Goal: Transaction & Acquisition: Purchase product/service

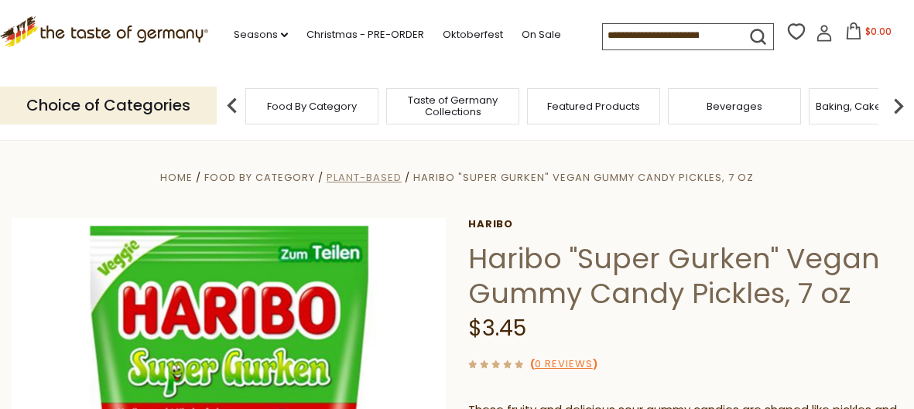
click at [367, 181] on span "Plant-Based" at bounding box center [364, 177] width 75 height 15
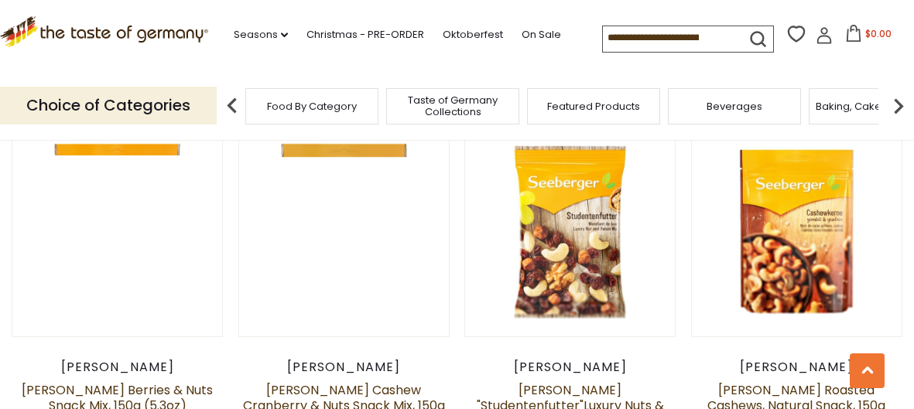
scroll to position [1320, 0]
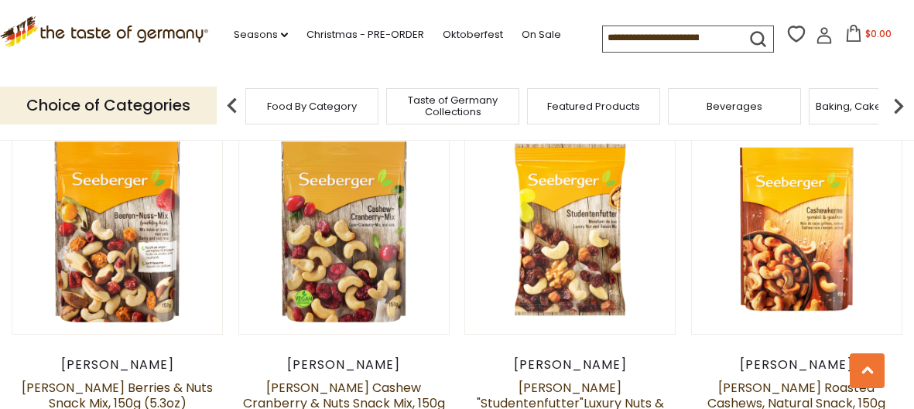
click at [320, 104] on span "Food By Category" at bounding box center [312, 107] width 90 height 12
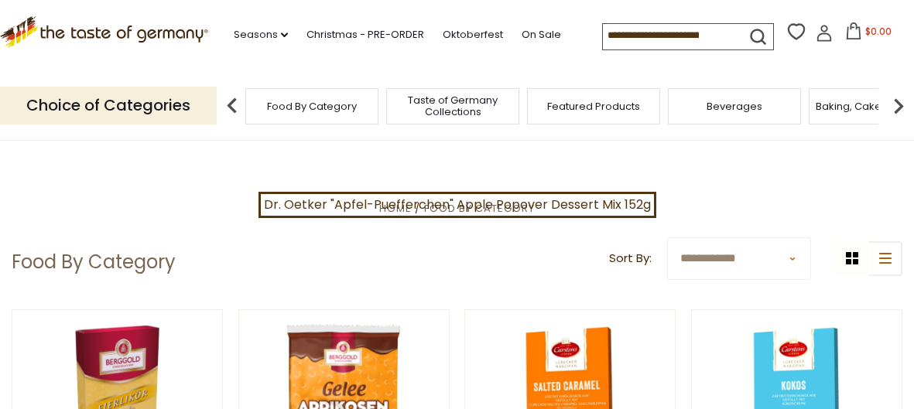
click at [898, 108] on img at bounding box center [898, 106] width 31 height 31
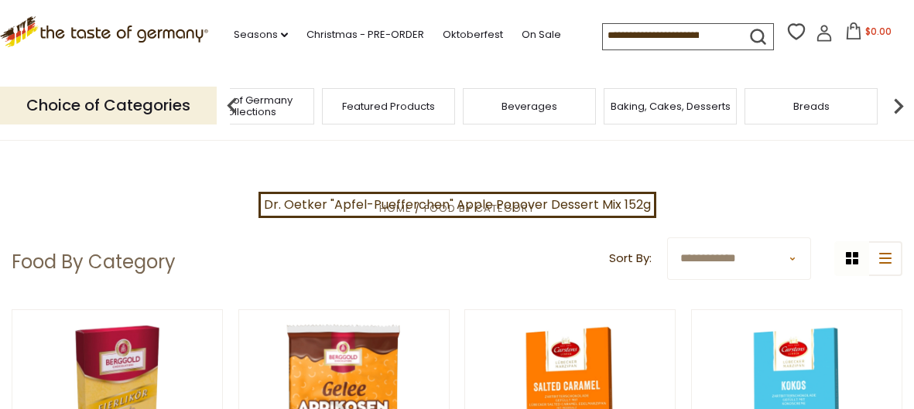
click at [894, 112] on img at bounding box center [898, 106] width 31 height 31
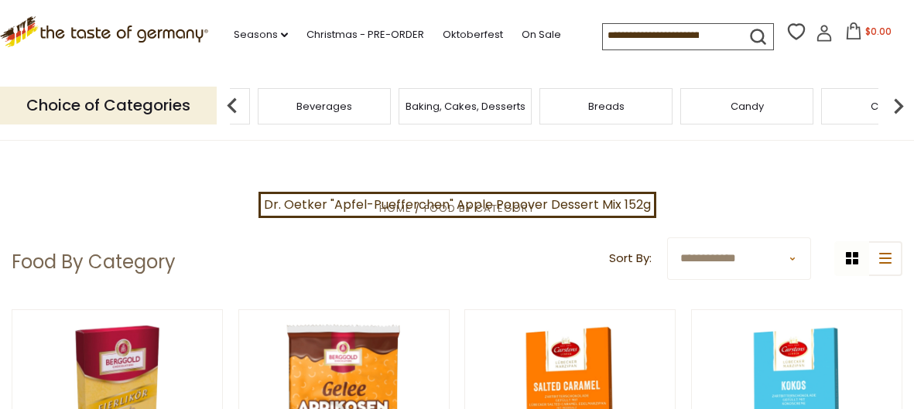
click at [894, 106] on img at bounding box center [898, 106] width 31 height 31
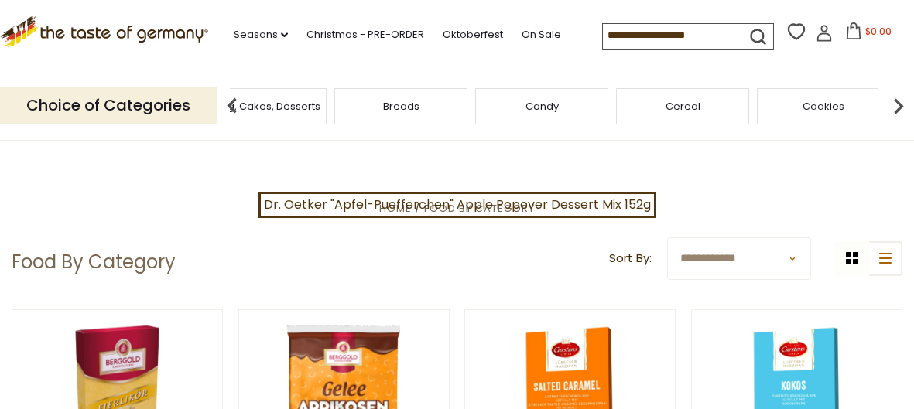
click at [546, 105] on span "Candy" at bounding box center [541, 107] width 33 height 12
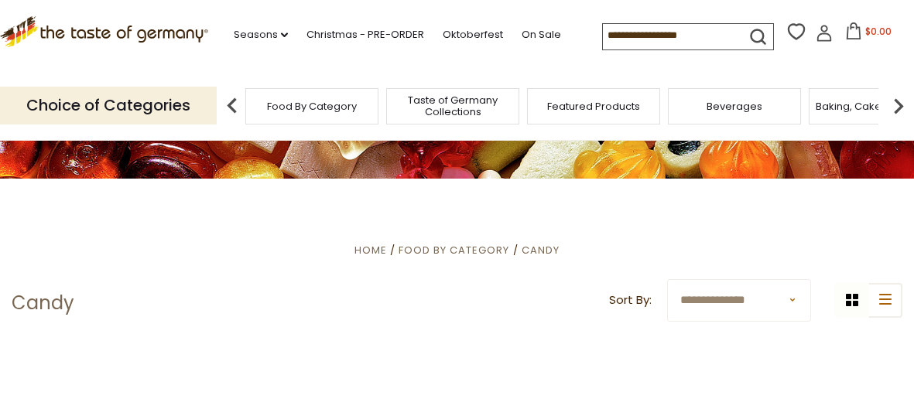
scroll to position [231, 0]
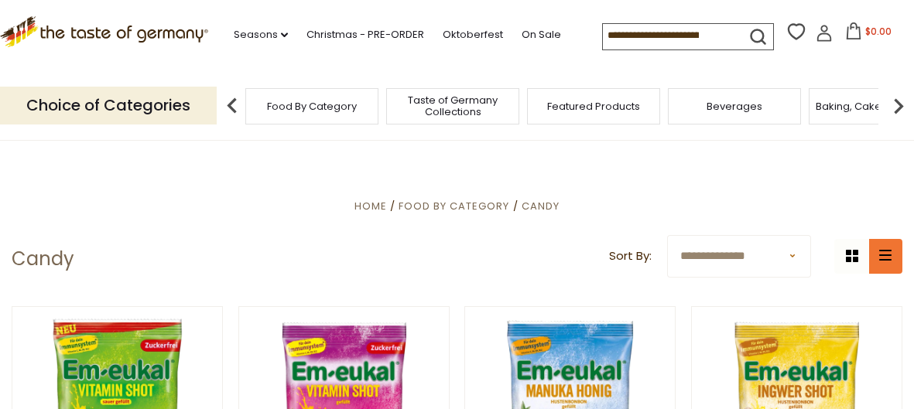
click at [879, 268] on button "list icon" at bounding box center [884, 256] width 35 height 35
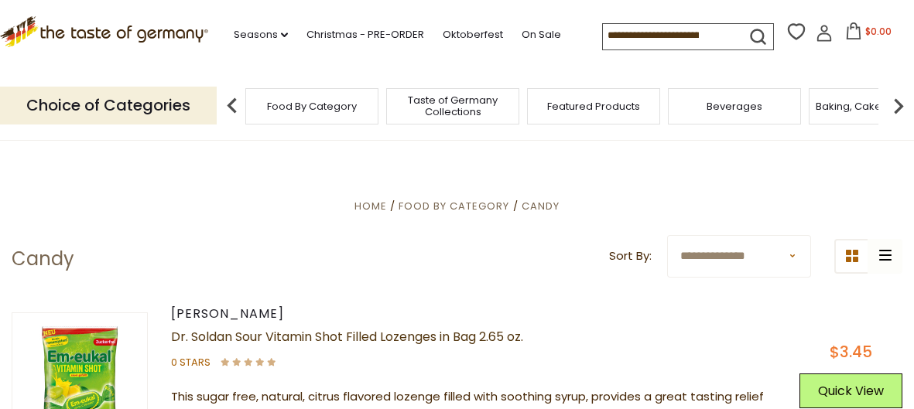
click at [881, 270] on div "grid icon list icon" at bounding box center [868, 256] width 68 height 35
click at [886, 253] on div "grid icon list icon" at bounding box center [868, 256] width 68 height 35
click at [862, 262] on button "grid icon" at bounding box center [851, 256] width 35 height 35
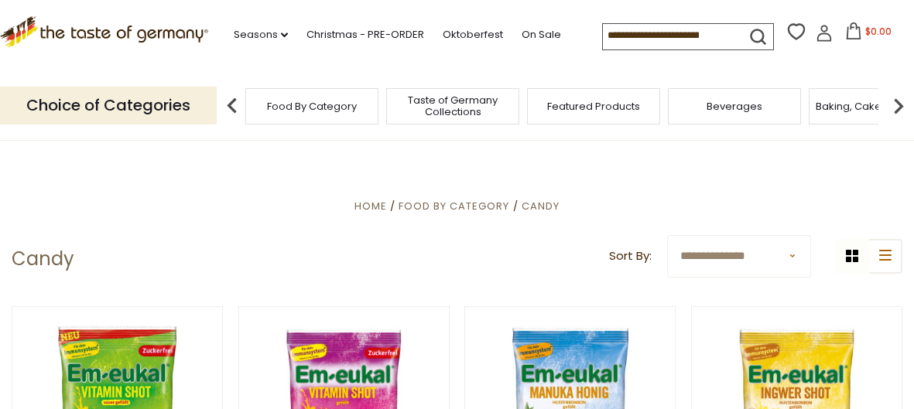
click at [768, 265] on select "**********" at bounding box center [739, 256] width 144 height 43
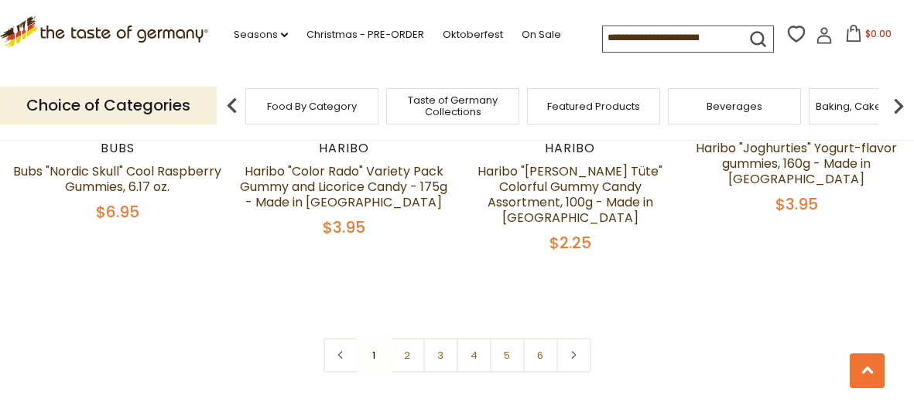
scroll to position [3708, 0]
click at [402, 338] on link "2" at bounding box center [407, 355] width 35 height 35
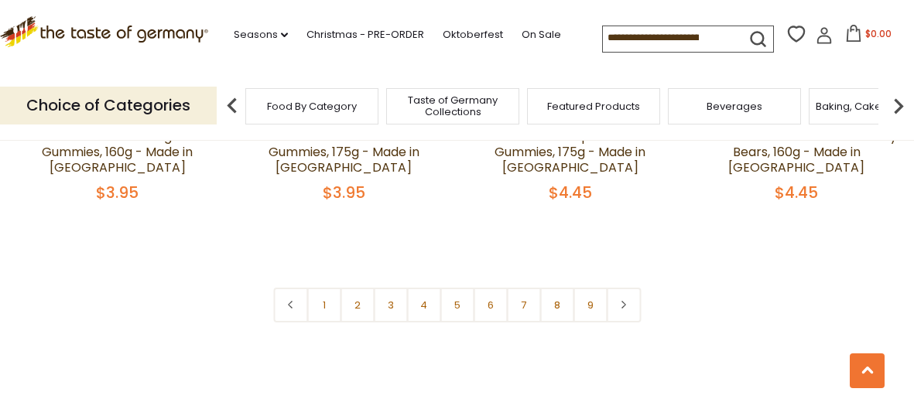
scroll to position [3717, 0]
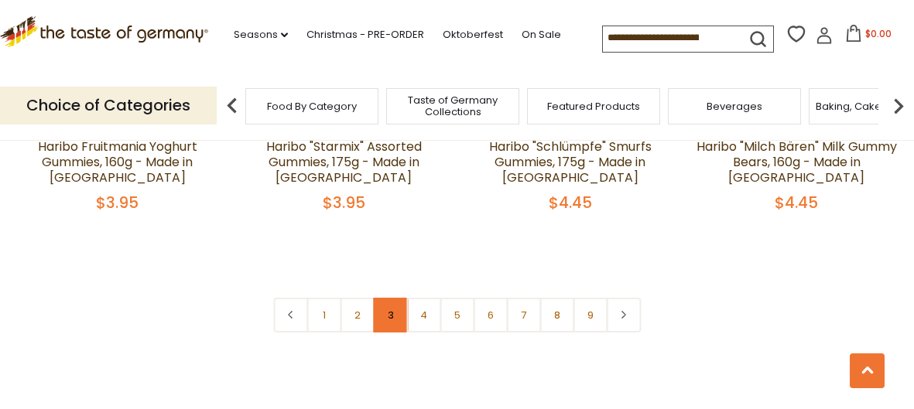
click at [391, 298] on link "3" at bounding box center [390, 315] width 35 height 35
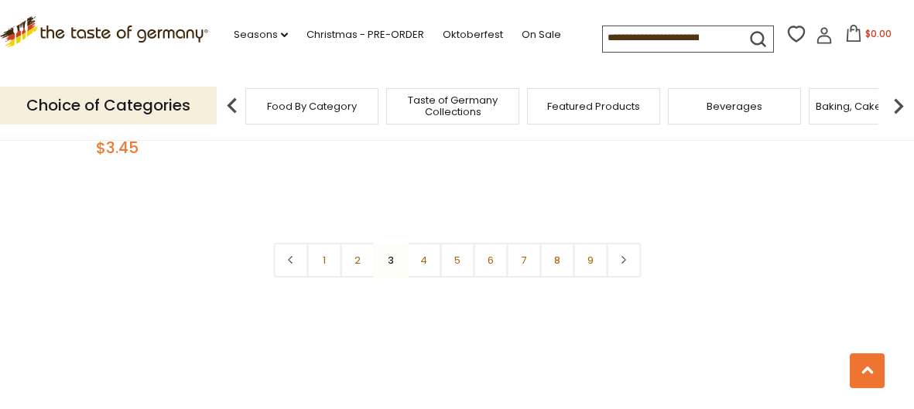
scroll to position [3756, 0]
click at [431, 244] on link "4" at bounding box center [423, 261] width 35 height 35
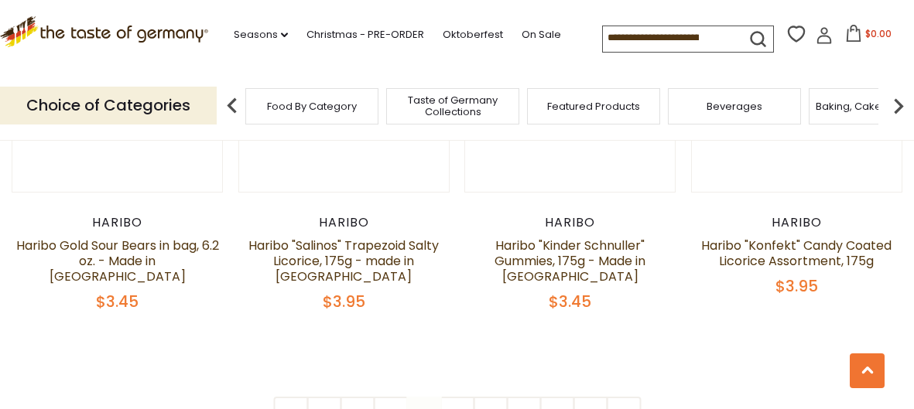
scroll to position [3617, 0]
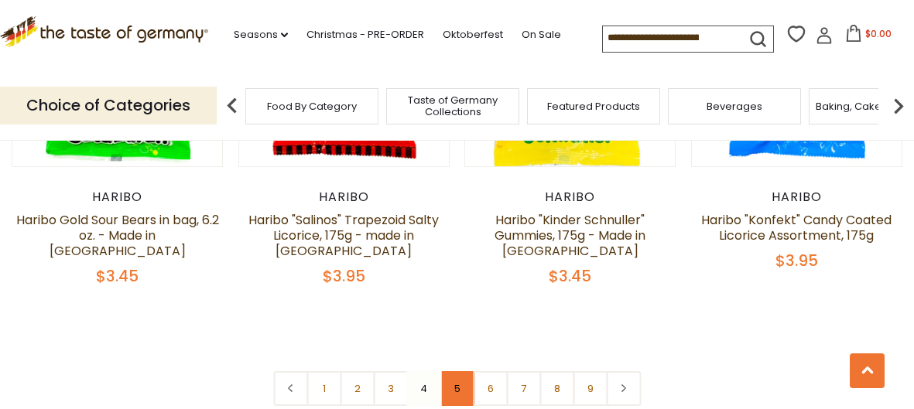
click at [464, 371] on link "5" at bounding box center [457, 388] width 35 height 35
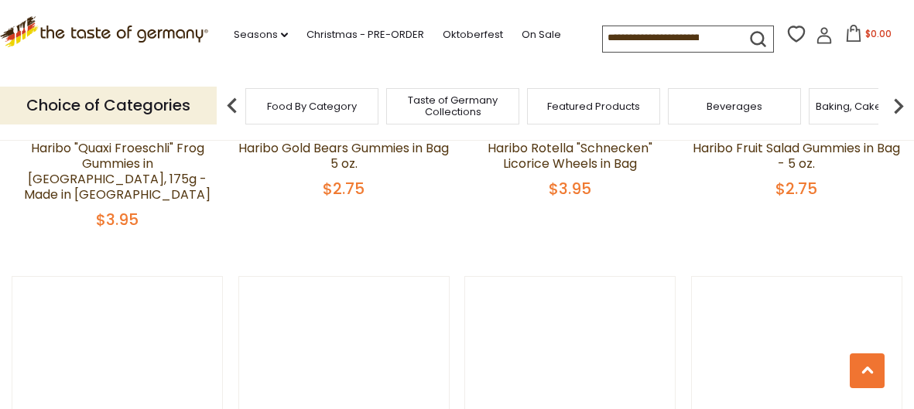
scroll to position [2982, 0]
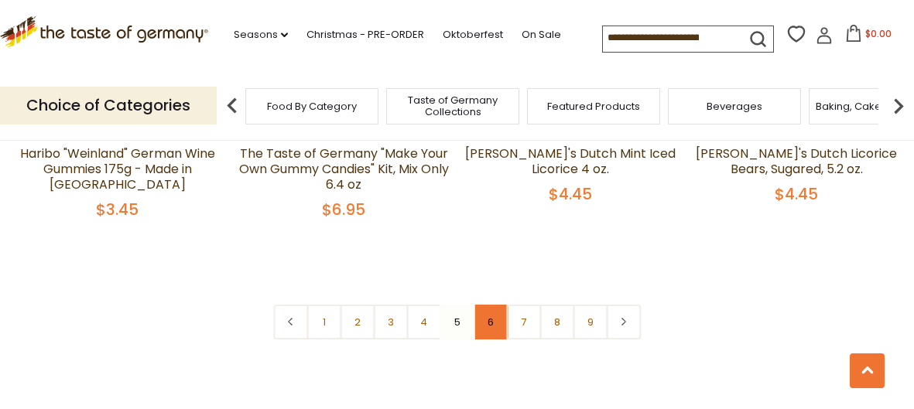
click at [493, 305] on link "6" at bounding box center [490, 322] width 35 height 35
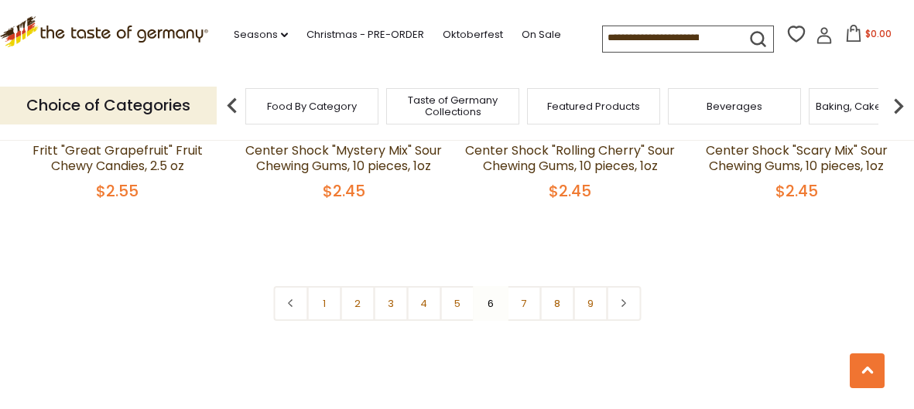
scroll to position [3727, 0]
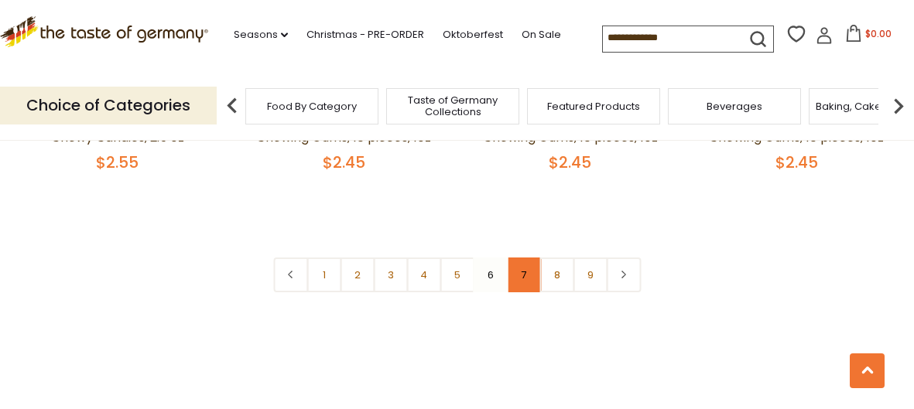
click at [526, 258] on link "7" at bounding box center [523, 275] width 35 height 35
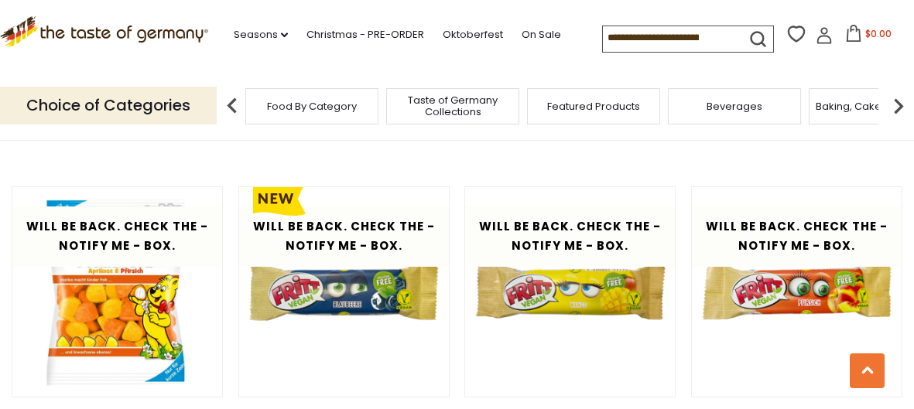
scroll to position [2962, 0]
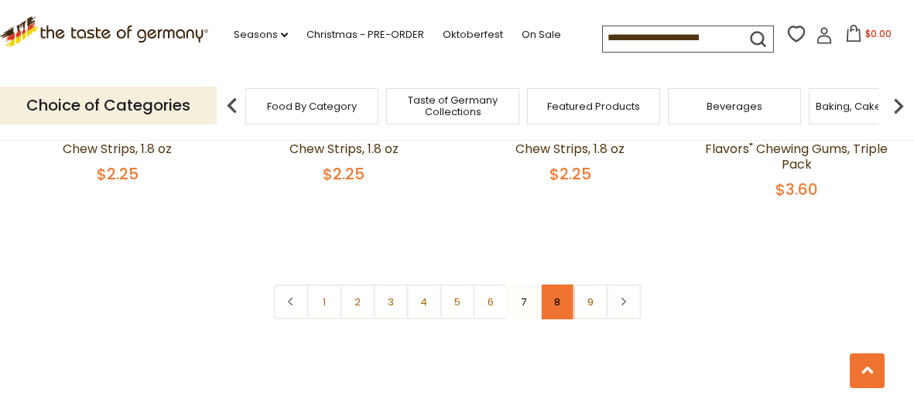
click at [563, 285] on link "8" at bounding box center [556, 302] width 35 height 35
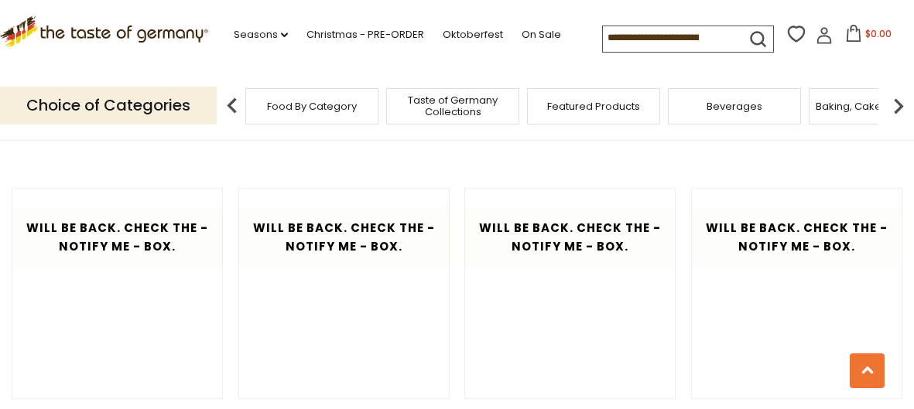
scroll to position [2623, 0]
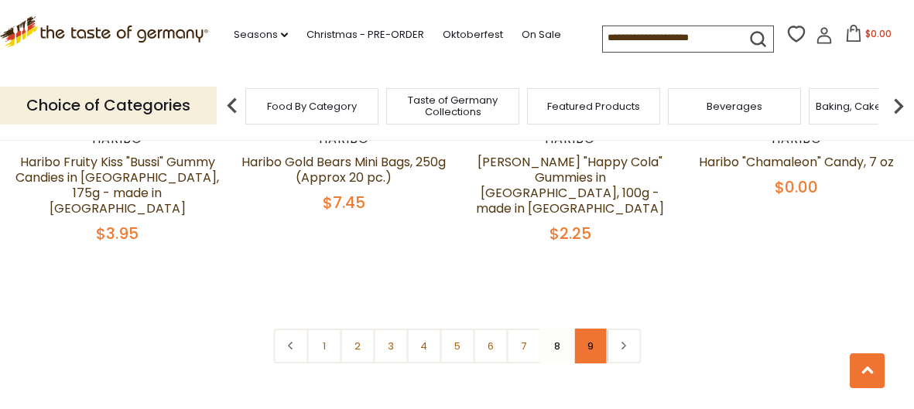
click at [591, 329] on link "9" at bounding box center [590, 346] width 35 height 35
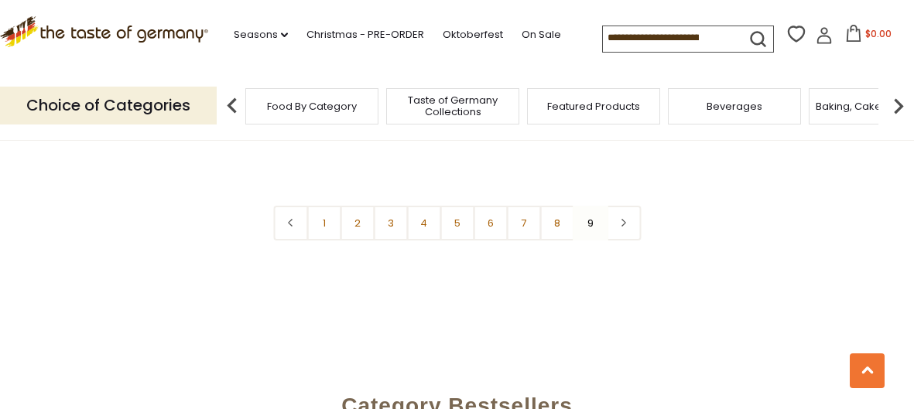
scroll to position [1473, 0]
